Goal: Transaction & Acquisition: Purchase product/service

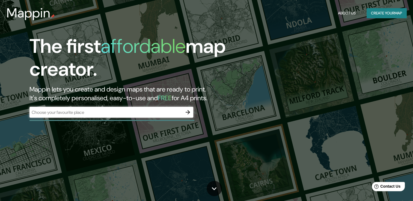
click at [97, 115] on input "text" at bounding box center [105, 112] width 153 height 6
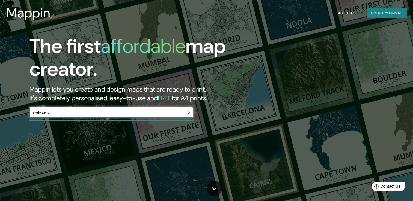
type input "metepec"
click at [187, 112] on icon "button" at bounding box center [187, 112] width 7 height 7
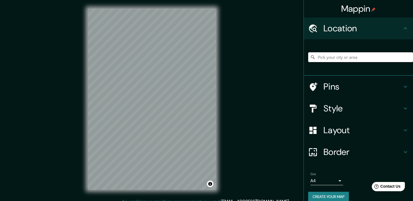
click at [328, 54] on input "Pick your city or area" at bounding box center [360, 57] width 105 height 10
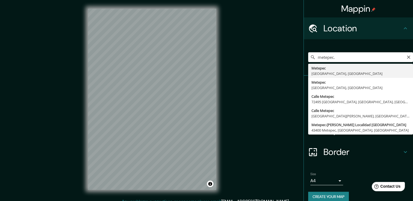
type input "Metepec, [GEOGRAPHIC_DATA], [GEOGRAPHIC_DATA]"
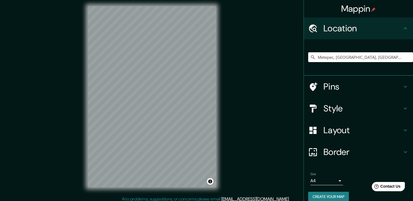
scroll to position [4, 0]
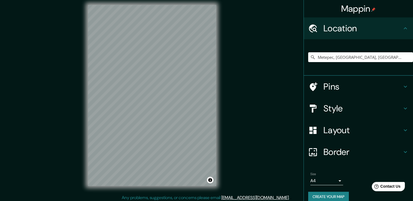
click at [404, 147] on div "Border" at bounding box center [358, 152] width 109 height 22
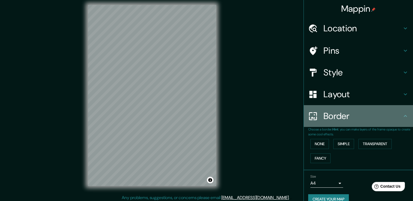
click at [402, 119] on icon at bounding box center [405, 116] width 7 height 7
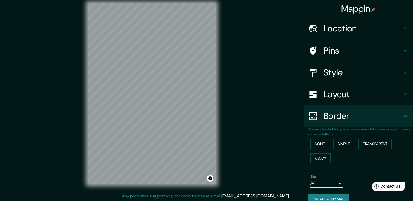
scroll to position [6, 0]
click at [324, 180] on body "Mappin Location [GEOGRAPHIC_DATA], [GEOGRAPHIC_DATA], [GEOGRAPHIC_DATA] Pins St…" at bounding box center [206, 94] width 413 height 201
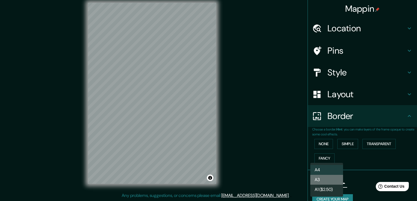
click at [329, 178] on li "A3" at bounding box center [326, 180] width 33 height 10
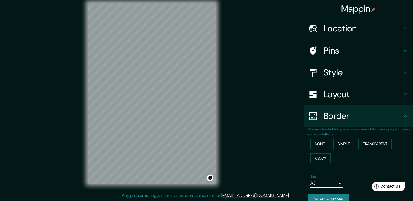
click at [340, 74] on h4 "Style" at bounding box center [362, 72] width 79 height 11
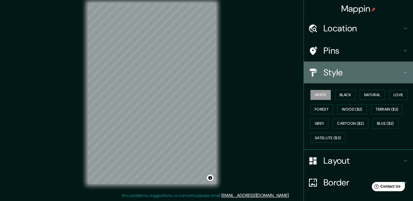
click at [368, 74] on h4 "Style" at bounding box center [362, 72] width 79 height 11
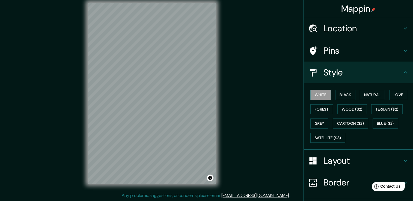
scroll to position [37, 0]
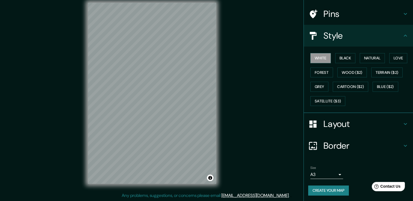
click at [337, 173] on body "Mappin Location [GEOGRAPHIC_DATA], [GEOGRAPHIC_DATA], [GEOGRAPHIC_DATA] Pins St…" at bounding box center [206, 94] width 413 height 201
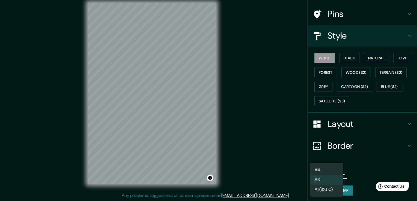
click at [328, 177] on li "A3" at bounding box center [326, 180] width 33 height 10
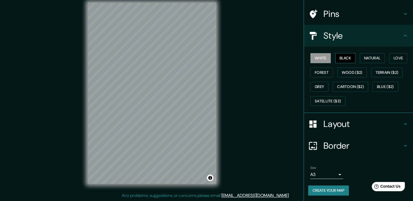
click at [348, 59] on button "Black" at bounding box center [345, 58] width 20 height 10
click at [365, 59] on button "Natural" at bounding box center [371, 58] width 25 height 10
click at [392, 58] on button "Love" at bounding box center [398, 58] width 18 height 10
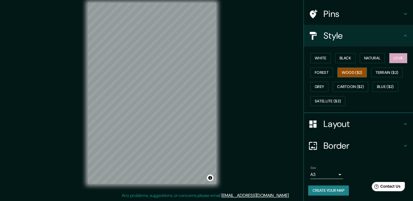
click at [353, 75] on button "Wood ($2)" at bounding box center [351, 73] width 29 height 10
click at [343, 88] on button "Cartoon ($2)" at bounding box center [349, 87] width 35 height 10
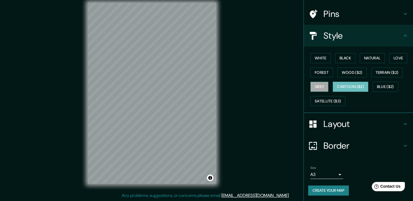
click at [319, 87] on button "Grey" at bounding box center [319, 87] width 18 height 10
click at [327, 101] on button "Satellite ($3)" at bounding box center [327, 101] width 35 height 10
click at [342, 88] on button "Cartoon ($2)" at bounding box center [349, 87] width 35 height 10
click at [311, 68] on button "Forest" at bounding box center [321, 73] width 23 height 10
click at [333, 85] on button "Cartoon ($2)" at bounding box center [349, 87] width 35 height 10
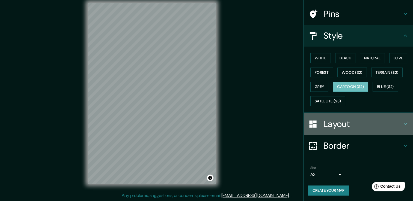
click at [359, 130] on div "Layout" at bounding box center [358, 124] width 109 height 22
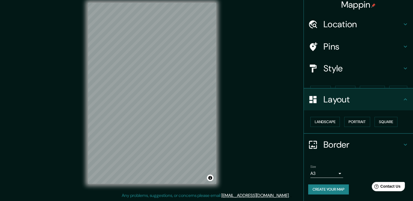
scroll to position [0, 0]
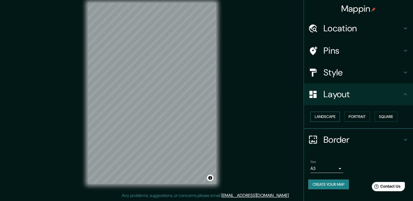
click at [321, 113] on button "Landscape" at bounding box center [324, 117] width 29 height 10
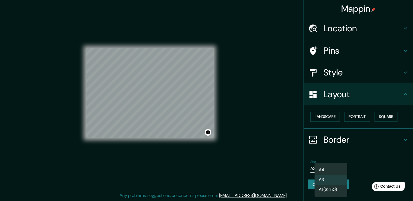
click at [331, 165] on body "Mappin Location [GEOGRAPHIC_DATA], [GEOGRAPHIC_DATA], [GEOGRAPHIC_DATA] Pins St…" at bounding box center [206, 94] width 413 height 201
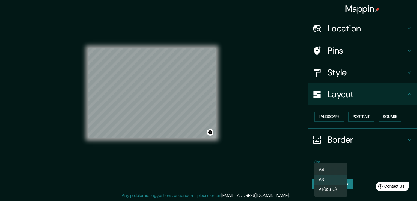
click at [333, 172] on li "A4" at bounding box center [330, 170] width 33 height 10
type input "single"
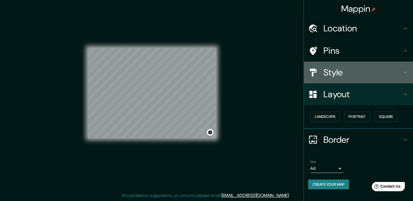
click at [344, 72] on h4 "Style" at bounding box center [362, 72] width 79 height 11
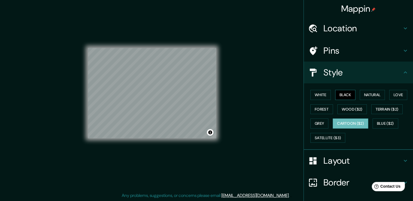
click at [338, 97] on button "Black" at bounding box center [345, 95] width 20 height 10
click at [322, 93] on button "White" at bounding box center [320, 95] width 20 height 10
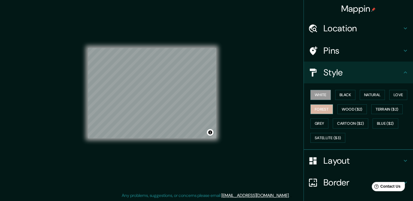
click at [316, 108] on button "Forest" at bounding box center [321, 109] width 23 height 10
click at [314, 126] on button "Grey" at bounding box center [319, 124] width 18 height 10
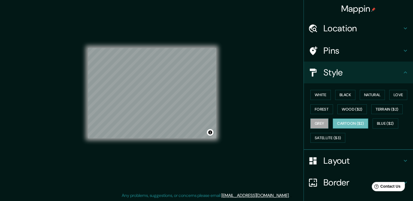
click at [356, 121] on button "Cartoon ($2)" at bounding box center [349, 124] width 35 height 10
click at [348, 110] on button "Wood ($2)" at bounding box center [351, 109] width 29 height 10
click at [334, 121] on button "Cartoon ($2)" at bounding box center [349, 124] width 35 height 10
